Goal: Use online tool/utility: Utilize a website feature to perform a specific function

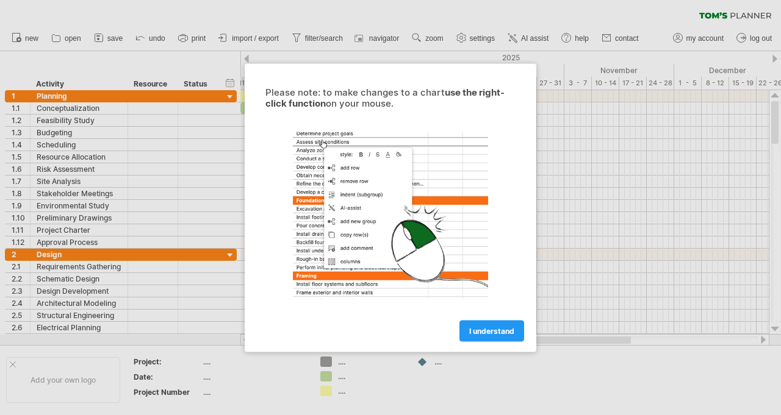
click at [478, 328] on span "I understand" at bounding box center [491, 330] width 45 height 9
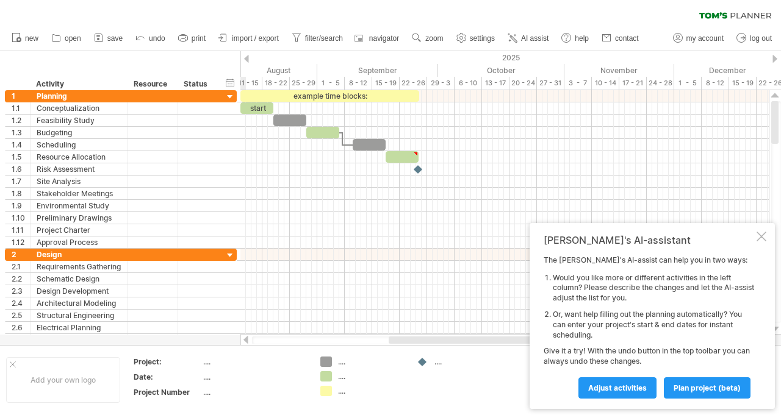
click at [764, 235] on div at bounding box center [761, 237] width 10 height 10
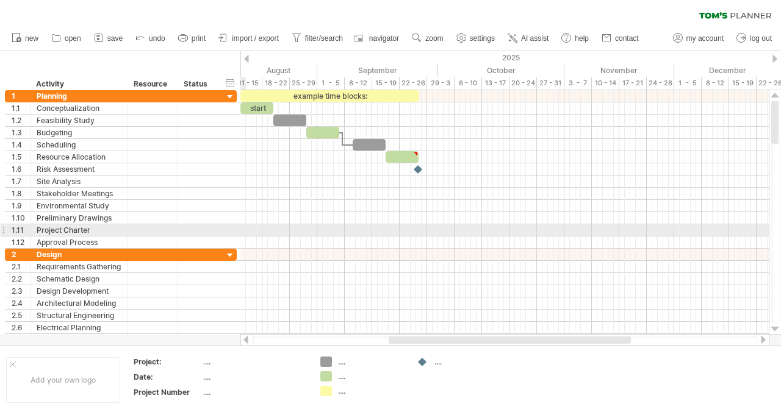
click at [767, 329] on div at bounding box center [504, 328] width 528 height 12
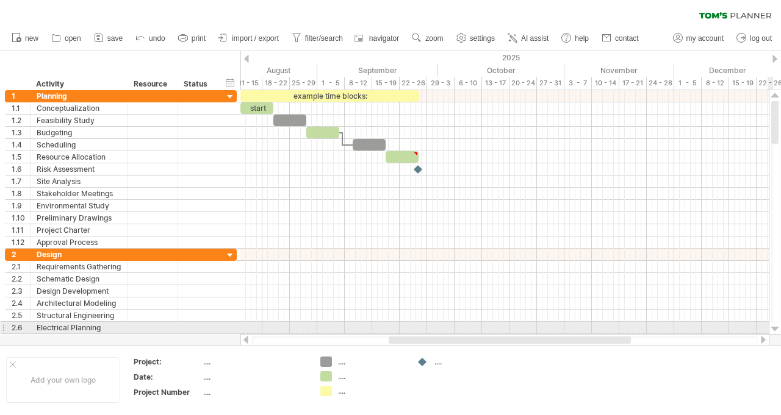
click at [766, 326] on div at bounding box center [504, 328] width 528 height 12
click at [764, 326] on div at bounding box center [504, 328] width 528 height 12
click at [765, 334] on div at bounding box center [504, 340] width 528 height 12
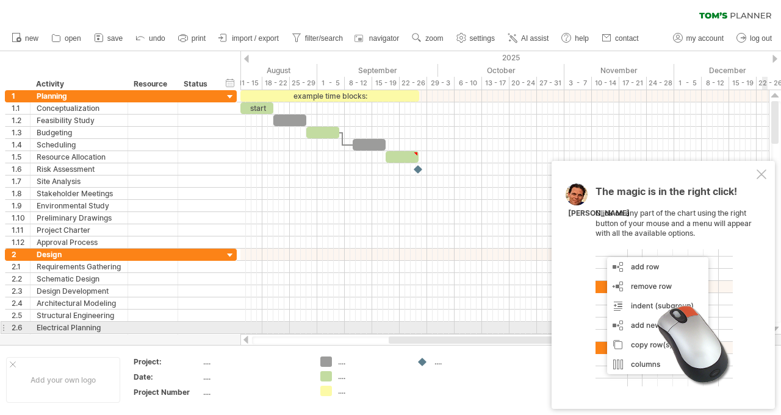
click at [762, 174] on div at bounding box center [761, 175] width 10 height 10
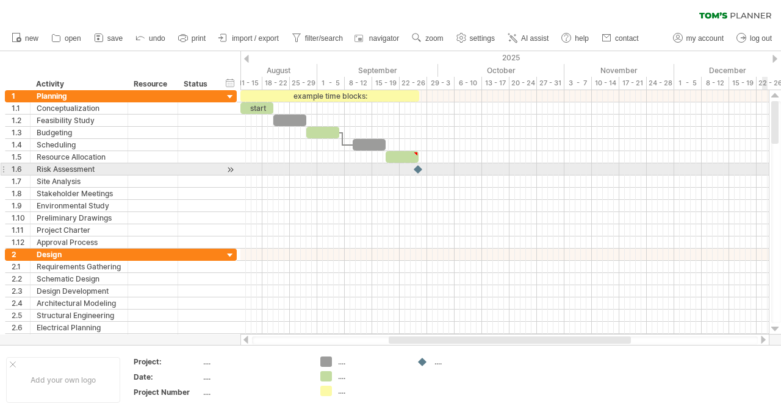
click at [773, 329] on div at bounding box center [775, 330] width 8 height 10
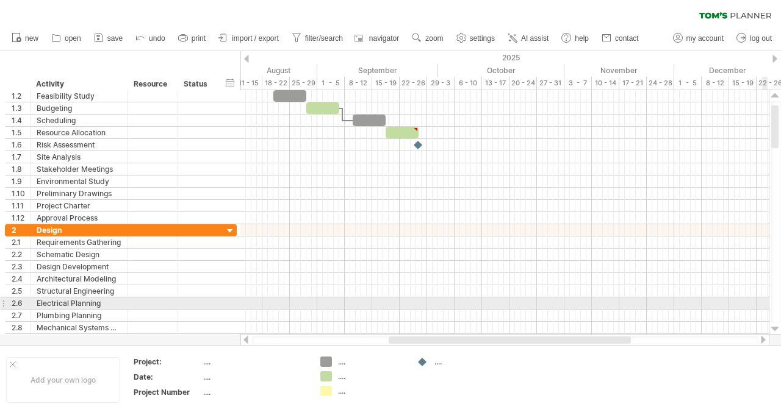
click at [536, 45] on link "AI assist" at bounding box center [528, 38] width 48 height 16
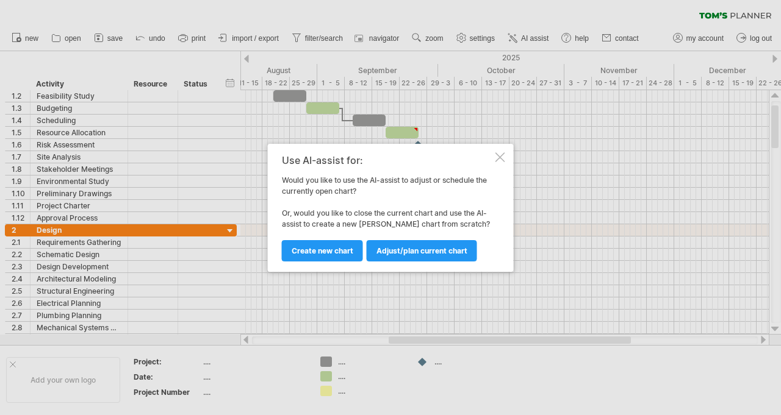
click at [418, 258] on link "Adjust/plan current chart" at bounding box center [422, 250] width 110 height 21
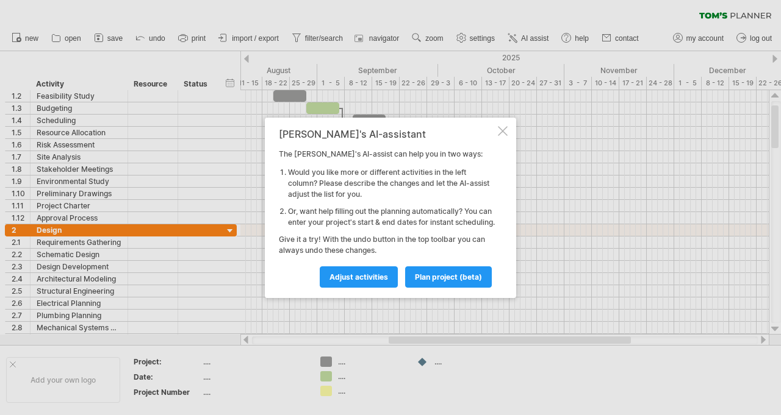
click at [356, 288] on link "Adjust activities" at bounding box center [359, 277] width 78 height 21
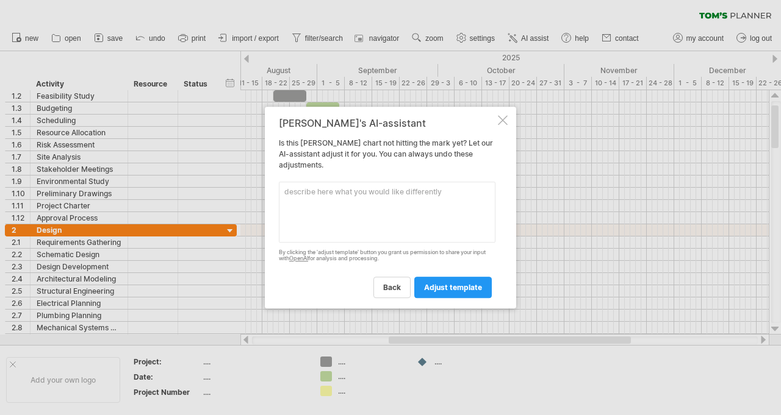
click at [512, 118] on div "[PERSON_NAME]'s AI-assistant Is this [PERSON_NAME] chart not hitting the mark y…" at bounding box center [390, 208] width 251 height 203
click at [361, 224] on textarea at bounding box center [387, 212] width 217 height 61
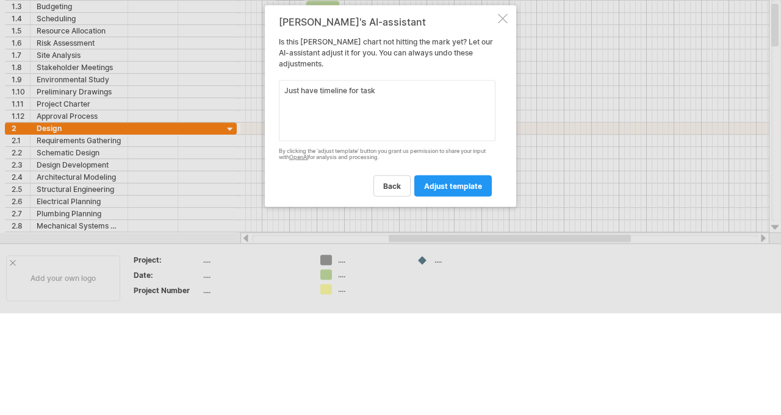
type textarea "Just have timeline for tasks"
click at [469, 289] on span "adjust template" at bounding box center [453, 287] width 58 height 9
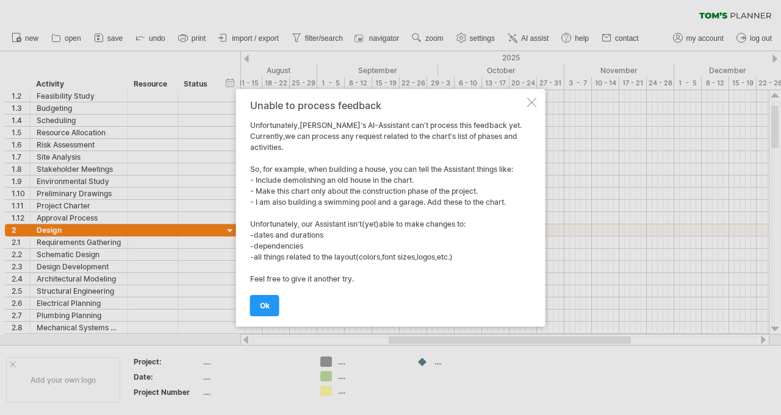
click at [267, 312] on link "ok" at bounding box center [264, 305] width 29 height 21
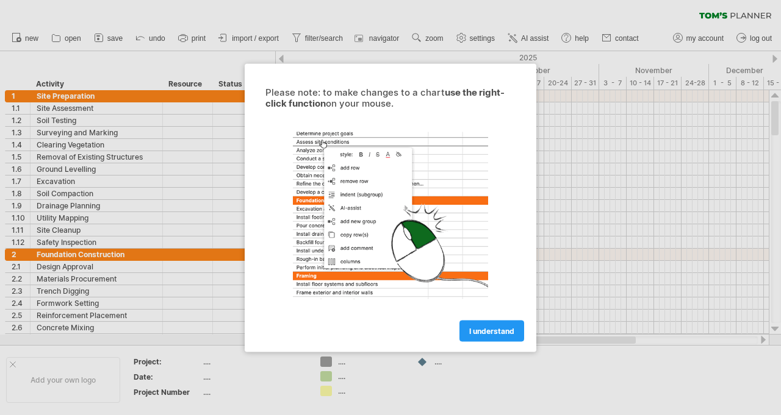
click at [508, 334] on span "I understand" at bounding box center [491, 330] width 45 height 9
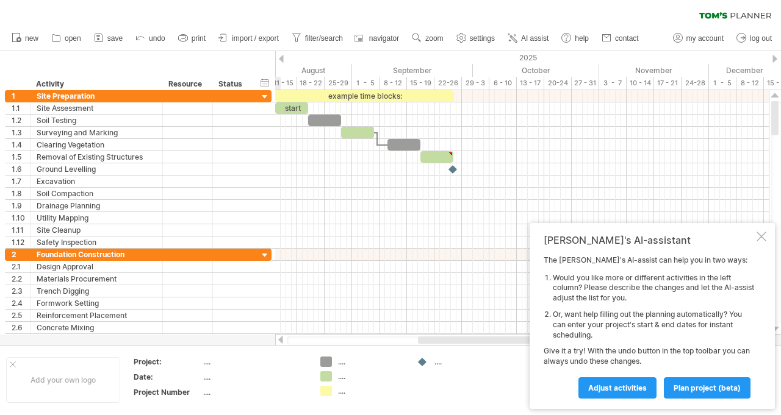
click at [166, 102] on div at bounding box center [188, 108] width 50 height 12
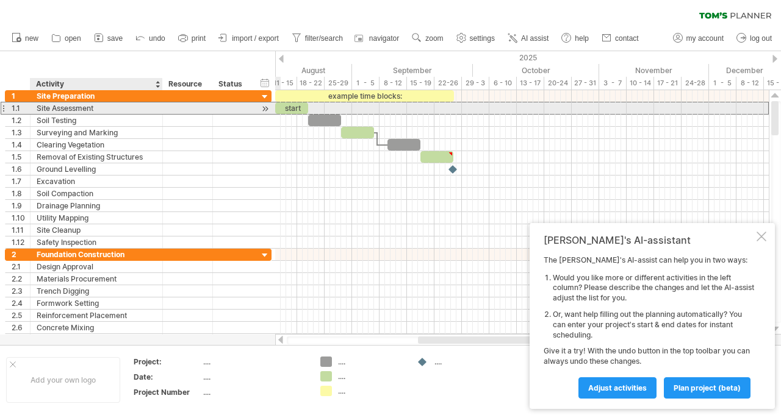
click at [153, 115] on div "Soil Testing" at bounding box center [97, 121] width 120 height 12
click at [165, 93] on div at bounding box center [188, 96] width 50 height 12
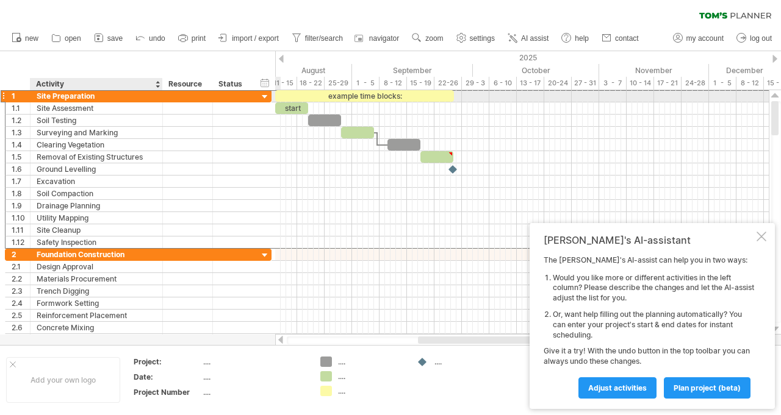
click at [152, 100] on div "Site Preparation" at bounding box center [97, 96] width 120 height 12
click at [157, 89] on div at bounding box center [157, 84] width 5 height 12
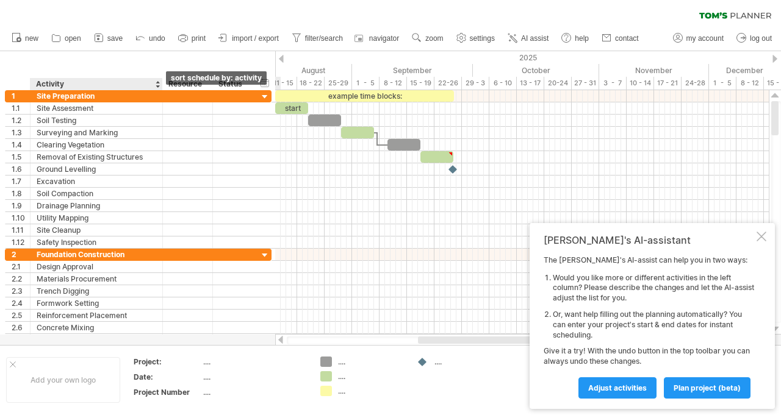
click at [149, 109] on div "Site Assessment" at bounding box center [97, 108] width 120 height 12
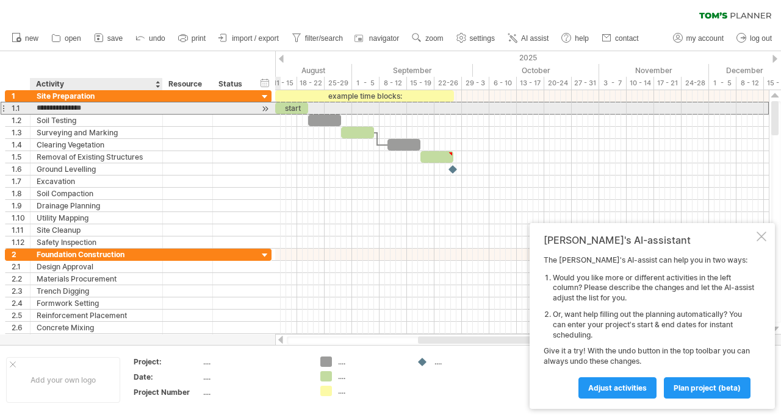
click at [231, 127] on div at bounding box center [232, 133] width 27 height 12
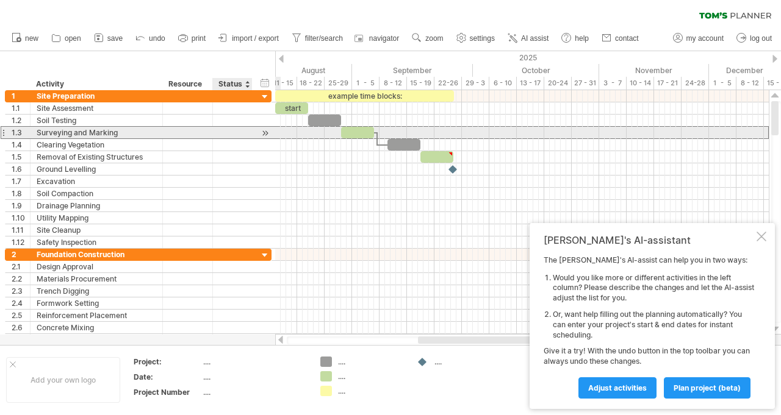
click at [34, 52] on div "hide start/end/duration show start/end/duration ******** Activity ******** Reso…" at bounding box center [137, 70] width 275 height 39
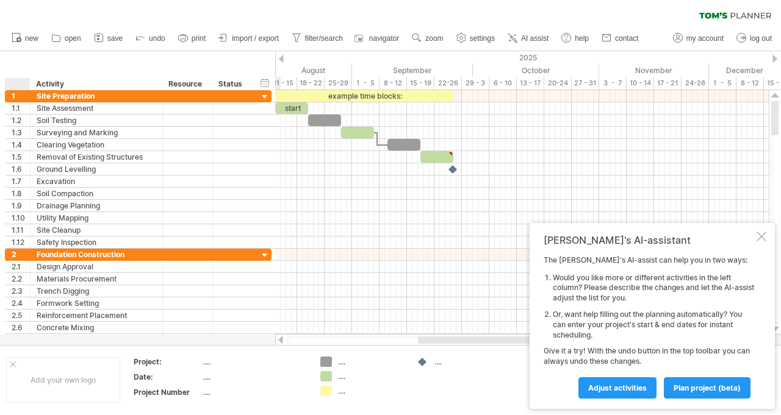
click at [21, 43] on div at bounding box center [16, 38] width 12 height 12
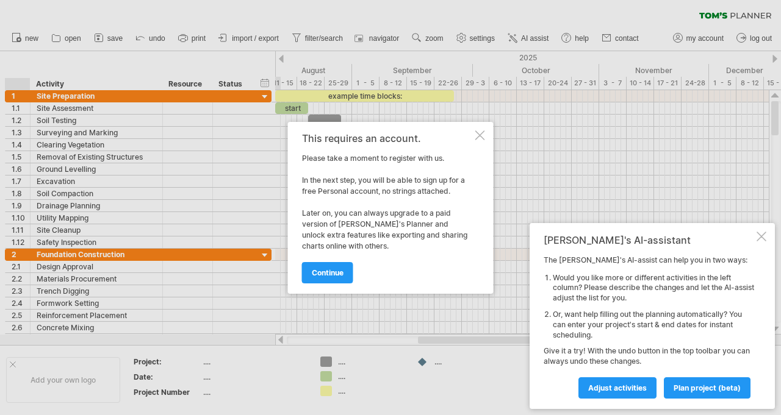
click at [316, 282] on link "continue" at bounding box center [327, 272] width 51 height 21
